Goal: Information Seeking & Learning: Learn about a topic

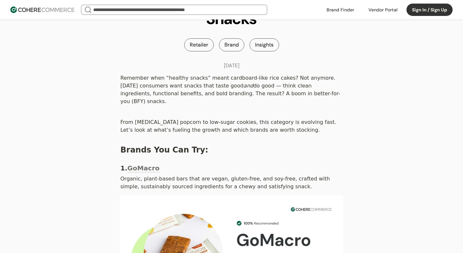
scroll to position [50, 0]
drag, startPoint x: 254, startPoint y: 87, endPoint x: 328, endPoint y: 89, distance: 73.5
click at [328, 89] on div "Remember when “healthy snacks” meant cardboard-like rice cakes? Not anymore. [D…" at bounding box center [232, 88] width 224 height 33
click at [125, 93] on div "Remember when “healthy snacks” meant cardboard-like rice cakes? Not anymore. [D…" at bounding box center [232, 88] width 224 height 33
drag, startPoint x: 118, startPoint y: 93, endPoint x: 254, endPoint y: 98, distance: 136.0
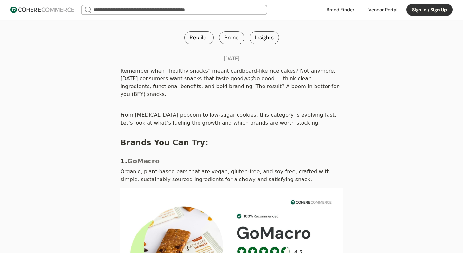
scroll to position [58, 0]
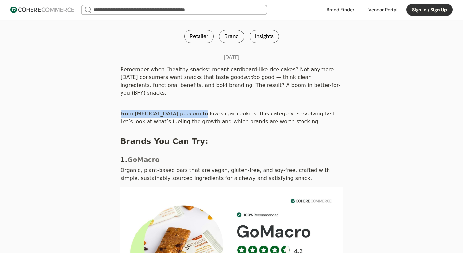
drag, startPoint x: 116, startPoint y: 104, endPoint x: 196, endPoint y: 102, distance: 80.3
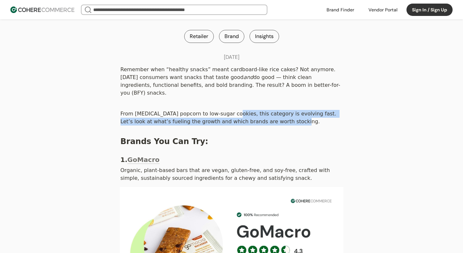
drag, startPoint x: 230, startPoint y: 105, endPoint x: 322, endPoint y: 118, distance: 93.5
click at [322, 118] on div "From [MEDICAL_DATA] popcorn to low-sugar cookies, this category is evolving fas…" at bounding box center [232, 118] width 224 height 18
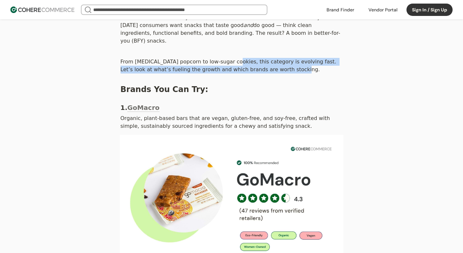
scroll to position [112, 0]
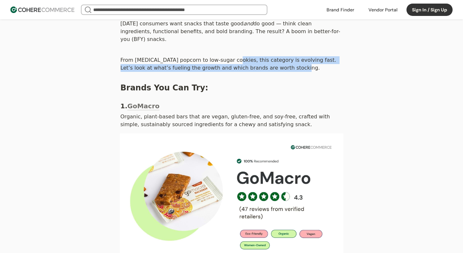
click at [206, 65] on div "From [MEDICAL_DATA] popcorn to low-sugar cookies, this category is evolving fas…" at bounding box center [232, 64] width 224 height 18
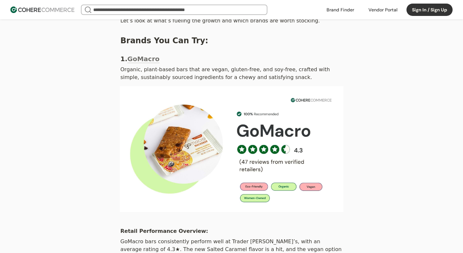
scroll to position [160, 0]
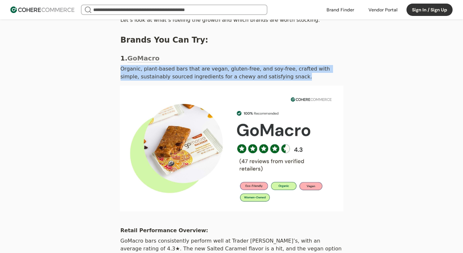
drag, startPoint x: 118, startPoint y: 61, endPoint x: 303, endPoint y: 67, distance: 185.4
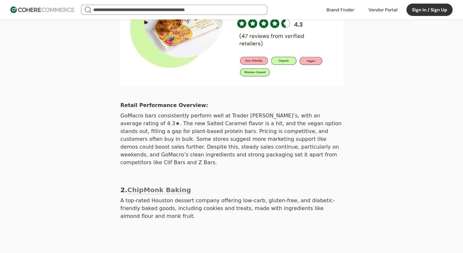
scroll to position [285, 0]
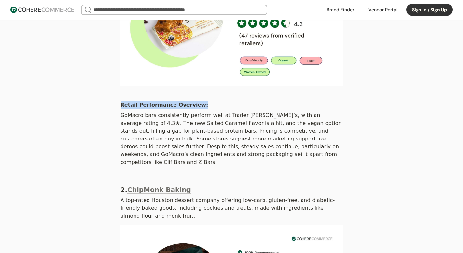
drag, startPoint x: 115, startPoint y: 96, endPoint x: 217, endPoint y: 97, distance: 101.1
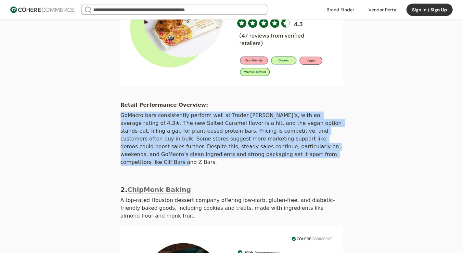
drag, startPoint x: 105, startPoint y: 111, endPoint x: 296, endPoint y: 148, distance: 194.7
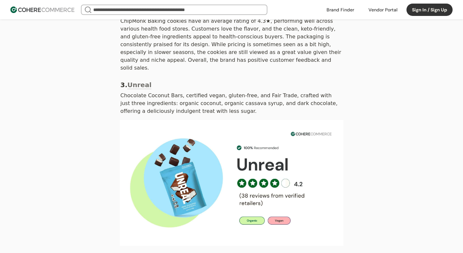
scroll to position [637, 0]
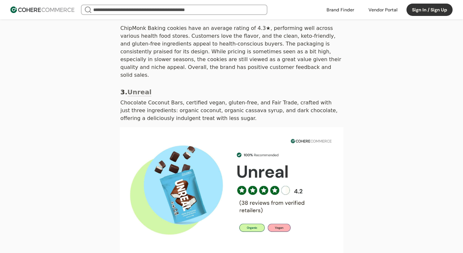
drag, startPoint x: 195, startPoint y: 96, endPoint x: 260, endPoint y: 95, distance: 65.0
click at [261, 98] on div "Chocolate Coconut Bars, certified vegan, gluten-free, and Fair Trade, crafted w…" at bounding box center [232, 110] width 224 height 25
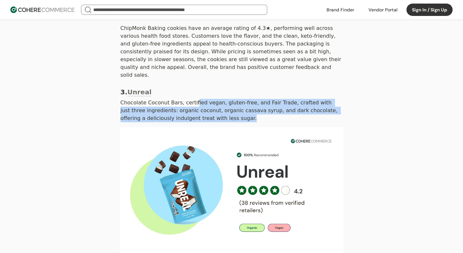
drag, startPoint x: 192, startPoint y: 82, endPoint x: 267, endPoint y: 92, distance: 75.8
click at [269, 98] on div "Chocolate Coconut Bars, certified vegan, gluten-free, and Fair Trade, crafted w…" at bounding box center [232, 110] width 224 height 25
click at [267, 98] on div "Chocolate Coconut Bars, certified vegan, gluten-free, and Fair Trade, crafted w…" at bounding box center [232, 110] width 224 height 25
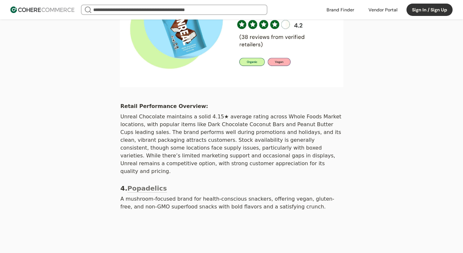
scroll to position [803, 0]
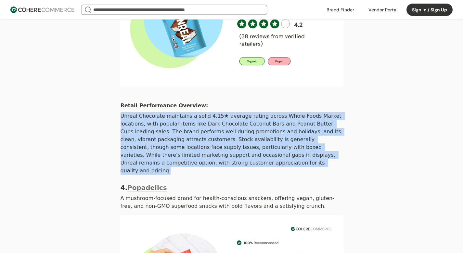
drag, startPoint x: 115, startPoint y: 95, endPoint x: 219, endPoint y: 138, distance: 113.1
click at [219, 138] on main "Remember when “healthy snacks” meant cardboard-like rice cakes? Not anymore. [D…" at bounding box center [232, 34] width 234 height 1430
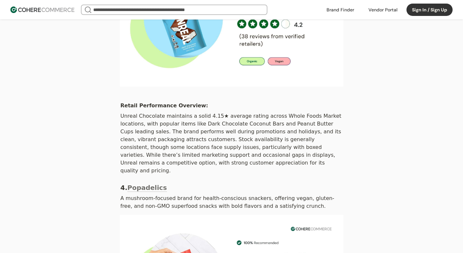
click at [152, 111] on div "Unreal Chocolate maintains a solid 4.15★ average rating across Whole Foods Mark…" at bounding box center [232, 143] width 224 height 64
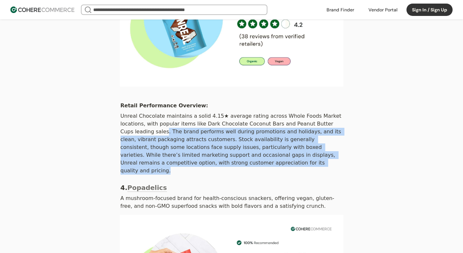
drag, startPoint x: 151, startPoint y: 110, endPoint x: 228, endPoint y: 138, distance: 81.4
click at [228, 138] on div "Unreal Chocolate maintains a solid 4.15★ average rating across Whole Foods Mark…" at bounding box center [232, 143] width 224 height 64
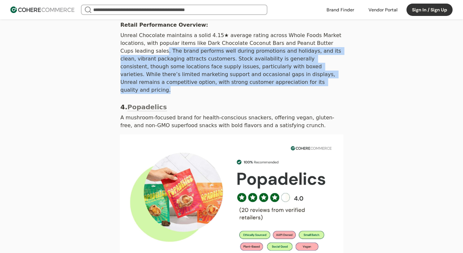
scroll to position [884, 0]
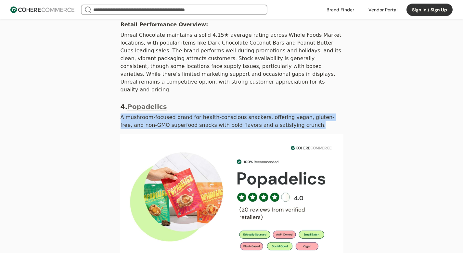
drag, startPoint x: 121, startPoint y: 87, endPoint x: 276, endPoint y: 99, distance: 155.8
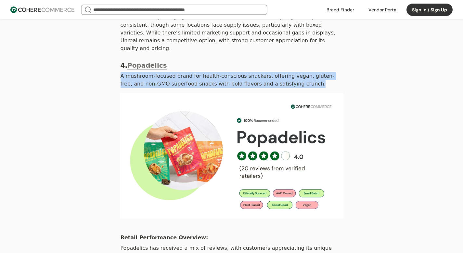
scroll to position [991, 0]
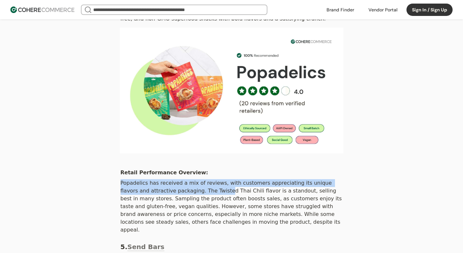
drag, startPoint x: 123, startPoint y: 147, endPoint x: 201, endPoint y: 162, distance: 79.8
click at [199, 178] on div "Popadelics has received a mix of reviews, with customers appreciating its uniqu…" at bounding box center [232, 206] width 224 height 57
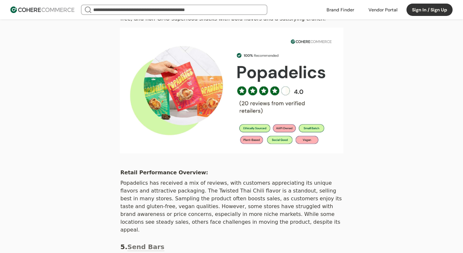
click at [204, 178] on div "Popadelics has received a mix of reviews, with customers appreciating its uniqu…" at bounding box center [232, 206] width 224 height 57
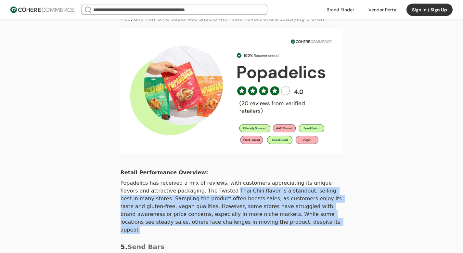
drag, startPoint x: 202, startPoint y: 162, endPoint x: 253, endPoint y: 199, distance: 63.2
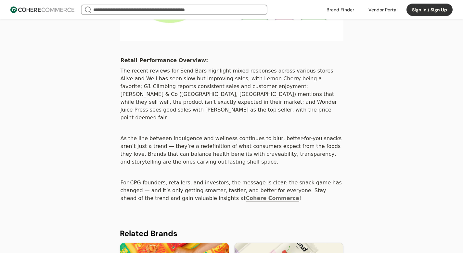
scroll to position [1194, 0]
